Goal: Check status: Verify the current state of an ongoing process or item

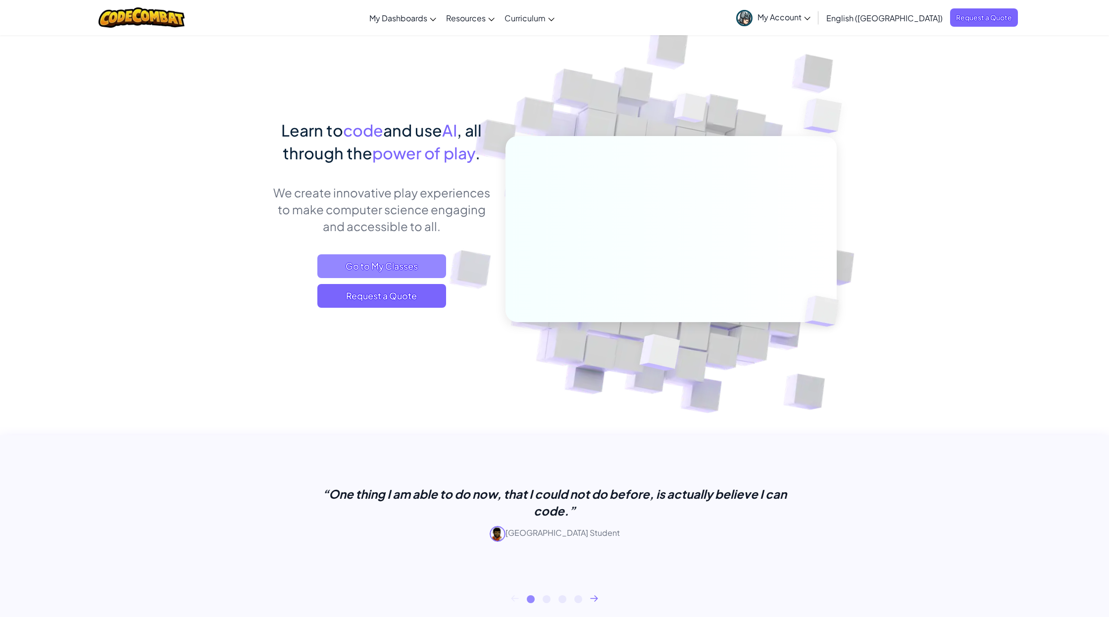
click at [410, 263] on span "Go to My Classes" at bounding box center [381, 266] width 129 height 24
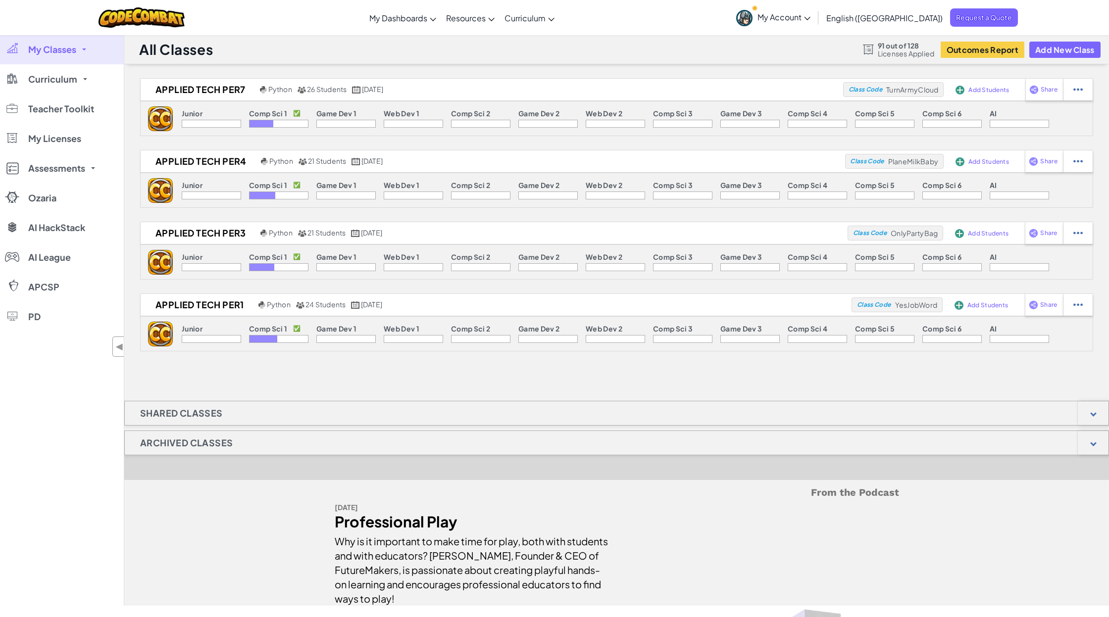
click at [62, 50] on span "My Classes" at bounding box center [52, 49] width 48 height 9
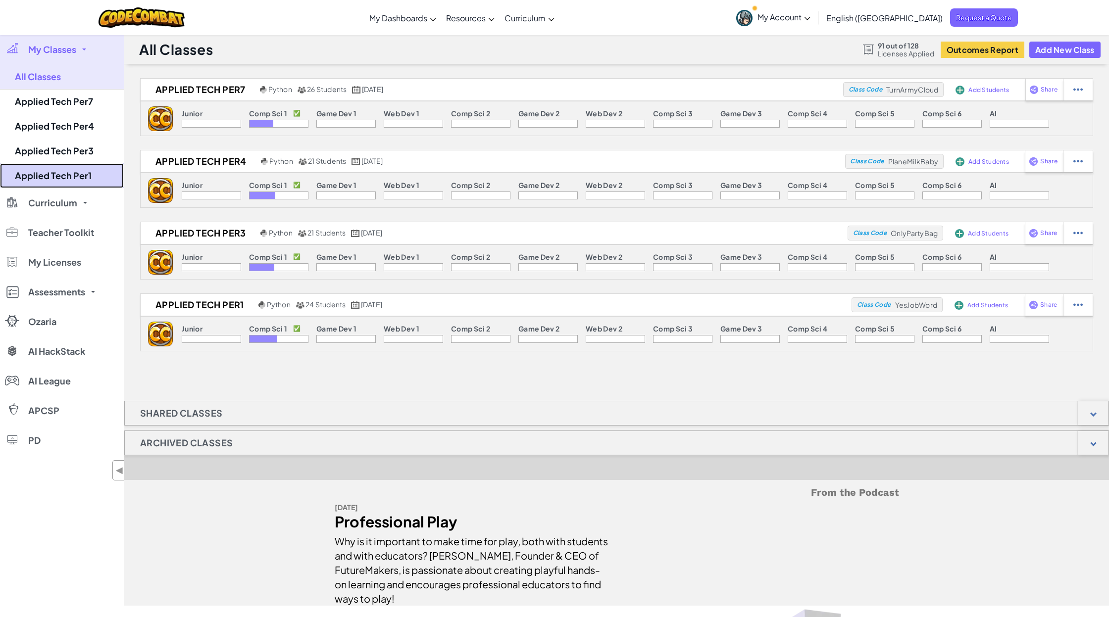
click at [84, 180] on link "Applied Tech Per1" at bounding box center [62, 175] width 124 height 25
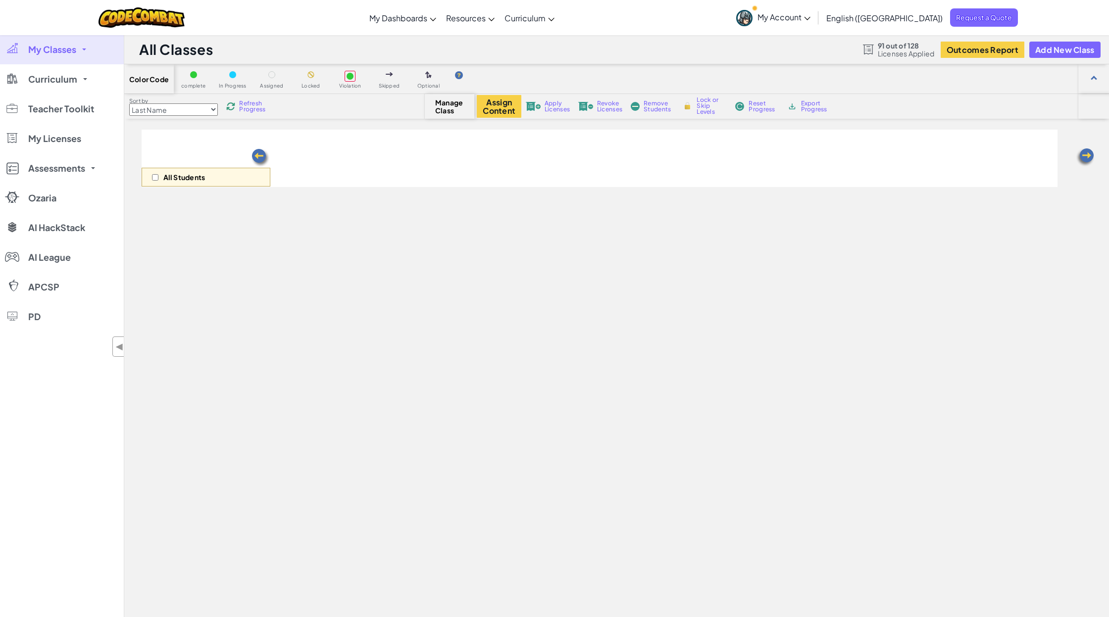
select select "560f1a9f22961295f9427742"
